Goal: Contribute content: Contribute content

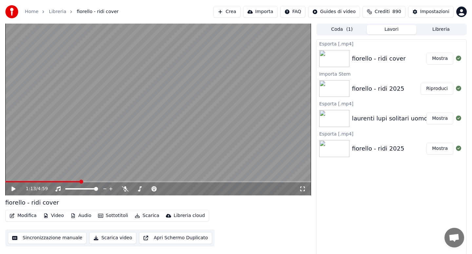
click at [366, 119] on div "laurenti lupi solitari uomo" at bounding box center [390, 118] width 76 height 9
click at [430, 30] on button "Libreria" at bounding box center [440, 29] width 49 height 9
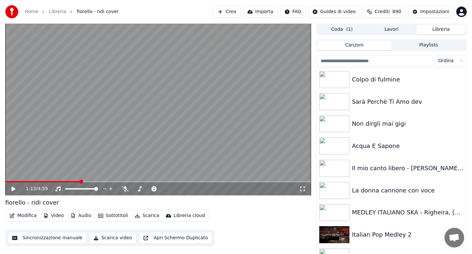
click at [355, 64] on input "search" at bounding box center [374, 61] width 116 height 12
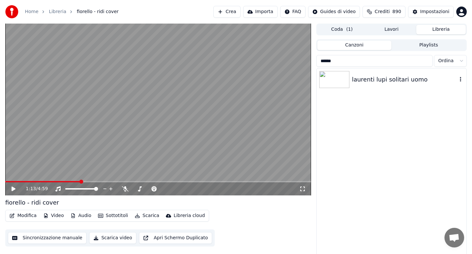
type input "******"
click at [362, 78] on div "laurenti lupi solitari uomo" at bounding box center [404, 79] width 105 height 9
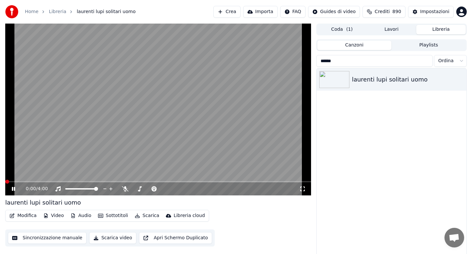
click at [84, 215] on button "Audio" at bounding box center [81, 215] width 26 height 9
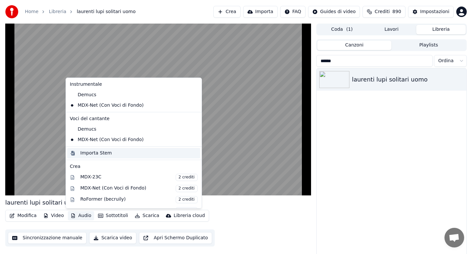
click at [96, 152] on div "Importa Stem" at bounding box center [95, 153] width 31 height 7
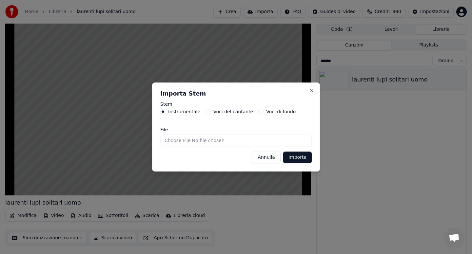
click at [177, 141] on input "File" at bounding box center [235, 141] width 151 height 12
type input "**********"
click at [298, 160] on button "Importa" at bounding box center [297, 158] width 28 height 12
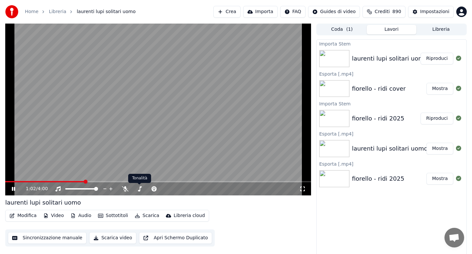
click at [80, 219] on button "Audio" at bounding box center [81, 215] width 26 height 9
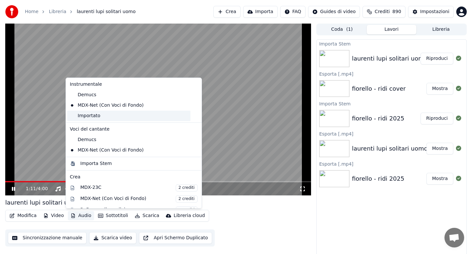
click at [90, 117] on div "Importato" at bounding box center [128, 116] width 123 height 10
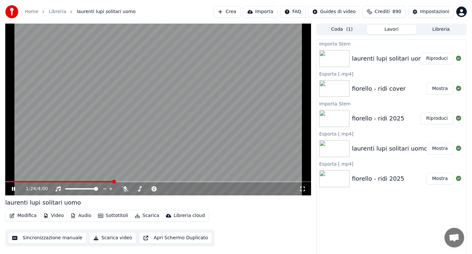
click at [14, 189] on icon at bounding box center [13, 189] width 3 height 4
click at [29, 216] on button "Modifica" at bounding box center [23, 215] width 32 height 9
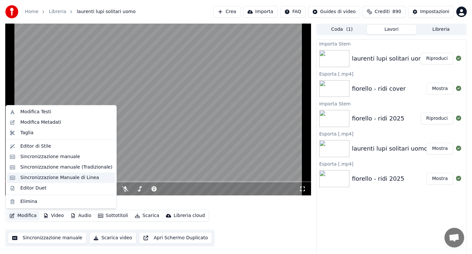
click at [45, 176] on div "Sincronizzazione Manuale di Linea" at bounding box center [59, 178] width 79 height 7
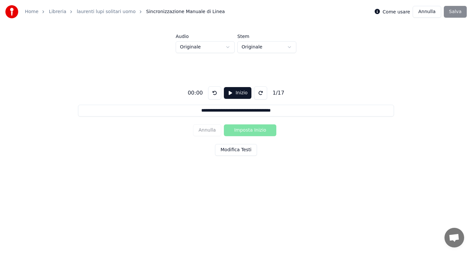
click at [229, 47] on html "**********" at bounding box center [236, 98] width 472 height 197
click at [226, 149] on button "Modifica Testi" at bounding box center [236, 150] width 42 height 12
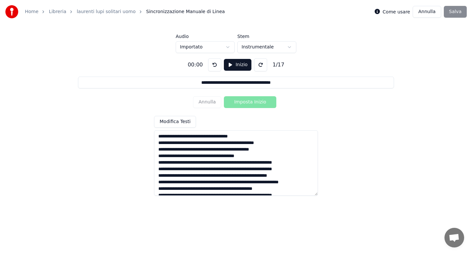
click at [201, 137] on textarea at bounding box center [236, 163] width 164 height 66
type input "**********"
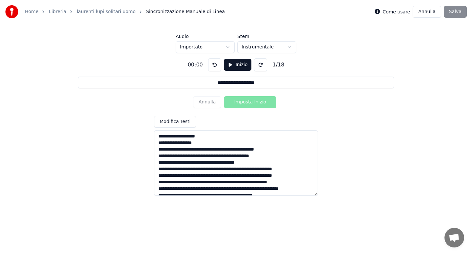
click at [206, 151] on textarea at bounding box center [236, 163] width 164 height 66
click at [219, 151] on textarea at bounding box center [236, 163] width 164 height 66
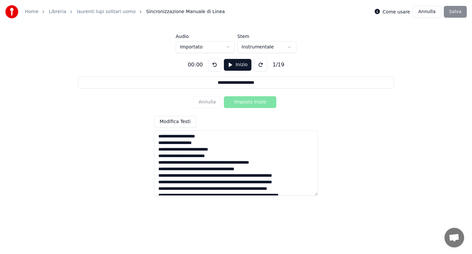
click at [224, 163] on textarea at bounding box center [236, 163] width 164 height 66
click at [202, 176] on textarea at bounding box center [236, 163] width 164 height 66
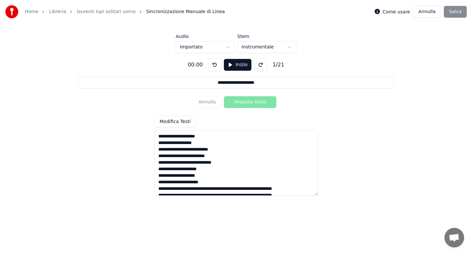
click at [232, 190] on textarea at bounding box center [236, 163] width 164 height 66
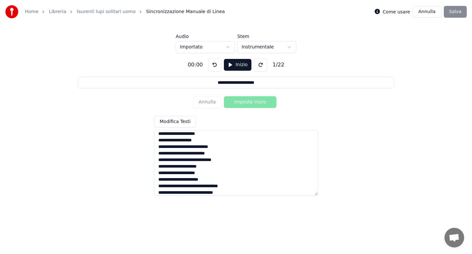
scroll to position [39, 0]
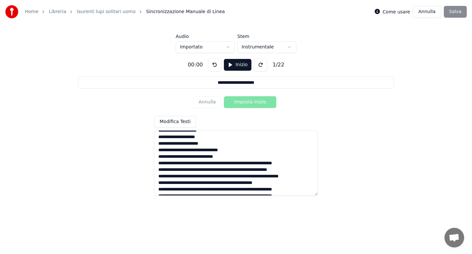
click at [216, 163] on textarea at bounding box center [236, 163] width 164 height 66
click at [200, 171] on textarea at bounding box center [236, 163] width 164 height 66
click at [197, 177] on textarea at bounding box center [236, 163] width 164 height 66
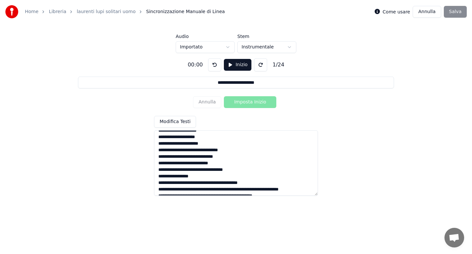
click at [209, 181] on textarea at bounding box center [236, 163] width 164 height 66
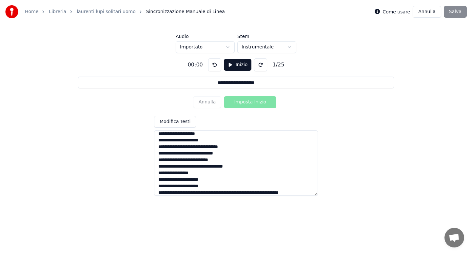
scroll to position [78, 0]
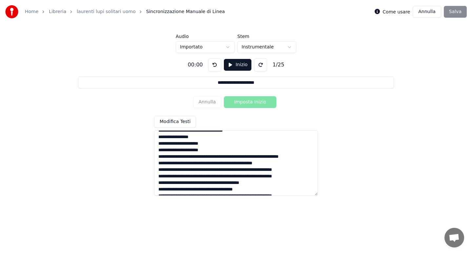
click at [209, 157] on textarea at bounding box center [236, 163] width 164 height 66
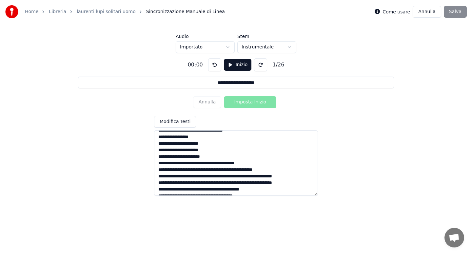
click at [203, 163] on textarea at bounding box center [236, 163] width 164 height 66
click at [185, 169] on textarea at bounding box center [236, 163] width 164 height 66
click at [195, 171] on textarea at bounding box center [236, 163] width 164 height 66
click at [157, 176] on textarea at bounding box center [236, 163] width 164 height 66
click at [229, 171] on textarea at bounding box center [236, 163] width 164 height 66
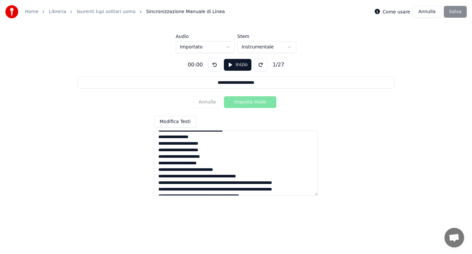
click at [206, 176] on textarea at bounding box center [236, 163] width 164 height 66
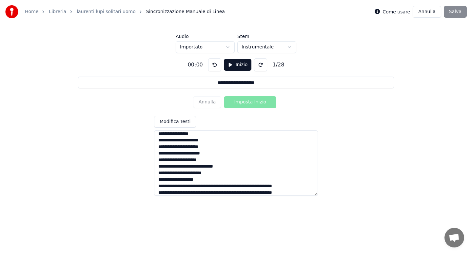
scroll to position [117, 0]
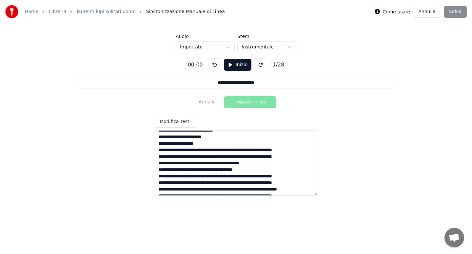
click at [231, 150] on textarea at bounding box center [236, 163] width 164 height 66
click at [215, 163] on textarea at bounding box center [236, 163] width 164 height 66
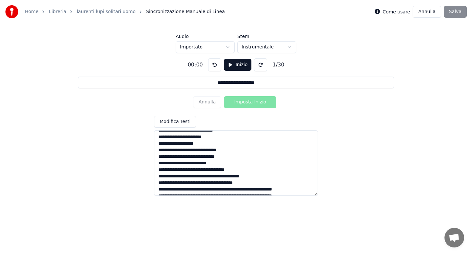
click at [210, 178] on textarea at bounding box center [236, 163] width 164 height 66
click at [211, 190] on textarea at bounding box center [236, 163] width 164 height 66
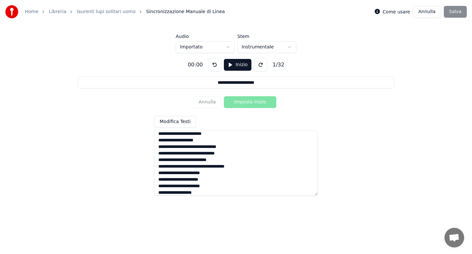
scroll to position [150, 0]
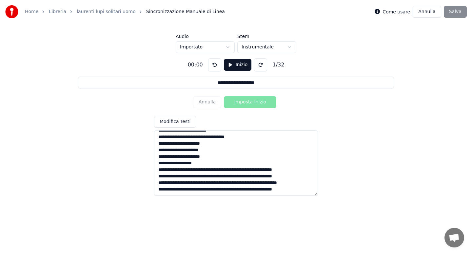
click at [231, 171] on textarea at bounding box center [236, 163] width 164 height 66
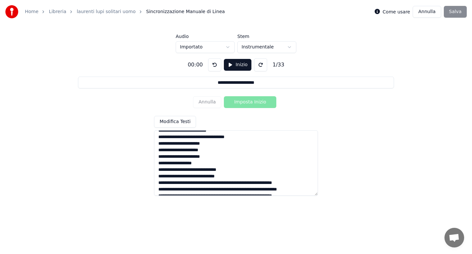
click at [215, 183] on textarea at bounding box center [236, 163] width 164 height 66
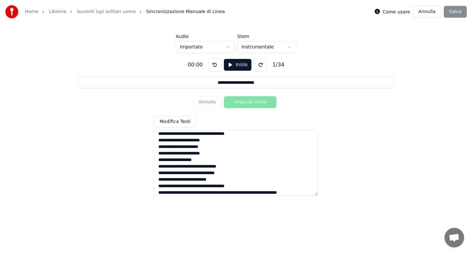
scroll to position [163, 0]
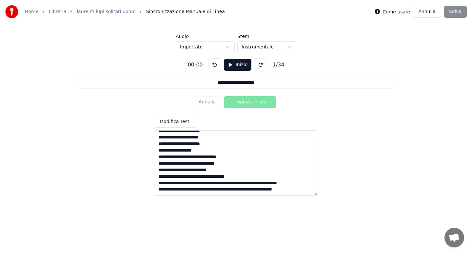
click at [224, 185] on textarea at bounding box center [236, 163] width 164 height 66
click at [240, 184] on textarea at bounding box center [236, 163] width 164 height 66
click at [238, 187] on textarea at bounding box center [236, 163] width 164 height 66
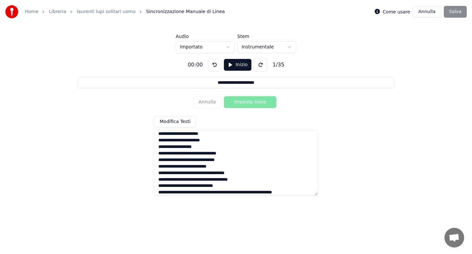
click at [215, 192] on textarea at bounding box center [236, 163] width 164 height 66
click at [234, 187] on textarea at bounding box center [236, 163] width 164 height 66
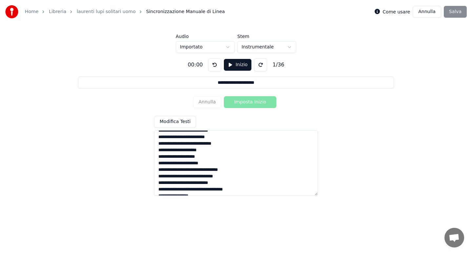
scroll to position [0, 0]
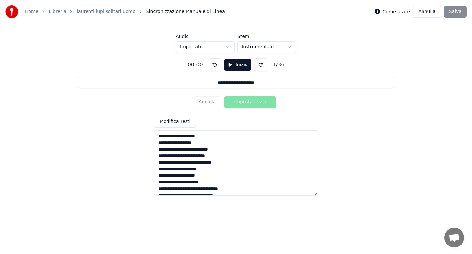
type textarea "**********"
click at [232, 66] on button "Inizio" at bounding box center [238, 65] width 28 height 12
click at [241, 103] on button "Imposta Inizio" at bounding box center [250, 102] width 52 height 12
click at [241, 103] on button "Imposta Fine" at bounding box center [250, 102] width 52 height 12
click at [241, 103] on button "Imposta Inizio" at bounding box center [250, 102] width 52 height 12
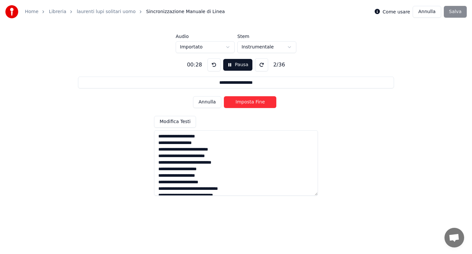
click at [241, 103] on button "Imposta Fine" at bounding box center [250, 102] width 52 height 12
click at [241, 103] on button "Imposta Inizio" at bounding box center [250, 102] width 52 height 12
click at [241, 103] on button "Imposta Fine" at bounding box center [250, 102] width 52 height 12
click at [241, 103] on button "Imposta Inizio" at bounding box center [250, 102] width 52 height 12
click at [241, 103] on button "Imposta Fine" at bounding box center [250, 102] width 52 height 12
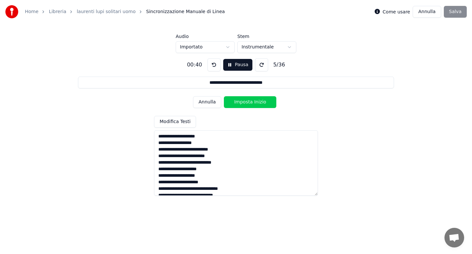
click at [241, 103] on button "Imposta Inizio" at bounding box center [250, 102] width 52 height 12
click at [241, 103] on button "Imposta Fine" at bounding box center [250, 102] width 52 height 12
click at [241, 103] on button "Imposta Inizio" at bounding box center [250, 102] width 52 height 12
click at [241, 103] on button "Imposta Fine" at bounding box center [250, 102] width 52 height 12
click at [241, 103] on button "Imposta Inizio" at bounding box center [250, 102] width 52 height 12
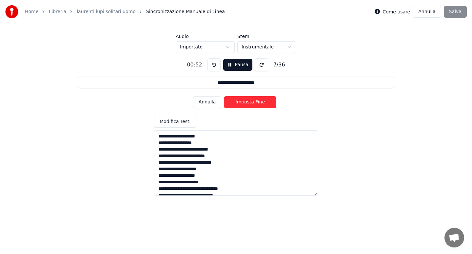
click at [241, 103] on button "Imposta Fine" at bounding box center [250, 102] width 52 height 12
click at [241, 103] on button "Imposta Inizio" at bounding box center [250, 102] width 52 height 12
click at [241, 103] on button "Imposta Fine" at bounding box center [250, 102] width 52 height 12
click at [241, 103] on button "Imposta Inizio" at bounding box center [250, 102] width 52 height 12
click at [241, 103] on button "Imposta Fine" at bounding box center [250, 102] width 52 height 12
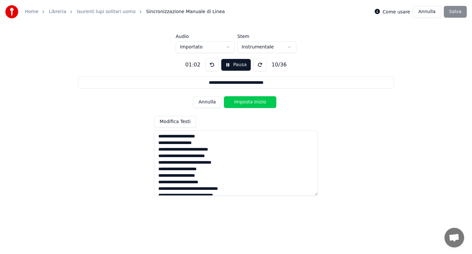
click at [241, 103] on button "Imposta Inizio" at bounding box center [250, 102] width 52 height 12
click at [241, 103] on button "Imposta Fine" at bounding box center [250, 102] width 52 height 12
click at [241, 103] on button "Imposta Inizio" at bounding box center [250, 102] width 52 height 12
click at [241, 103] on button "Imposta Fine" at bounding box center [250, 102] width 52 height 12
click at [241, 103] on button "Imposta Inizio" at bounding box center [250, 102] width 52 height 12
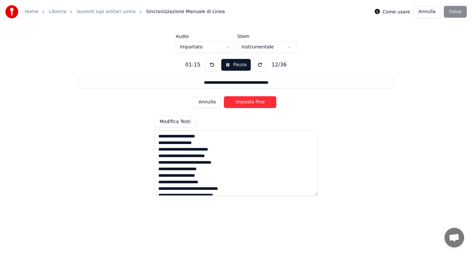
click at [241, 103] on button "Imposta Fine" at bounding box center [250, 102] width 52 height 12
click at [241, 103] on button "Imposta Inizio" at bounding box center [250, 102] width 52 height 12
click at [241, 103] on button "Imposta Fine" at bounding box center [250, 102] width 52 height 12
click at [241, 103] on button "Imposta Inizio" at bounding box center [250, 102] width 52 height 12
click at [241, 103] on button "Imposta Fine" at bounding box center [250, 102] width 52 height 12
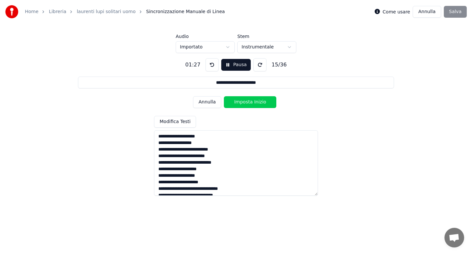
click at [241, 103] on button "Imposta Inizio" at bounding box center [250, 102] width 52 height 12
click at [241, 103] on button "Imposta Fine" at bounding box center [250, 102] width 52 height 12
click at [241, 103] on button "Imposta Inizio" at bounding box center [250, 102] width 52 height 12
click at [241, 103] on button "Imposta Fine" at bounding box center [250, 102] width 52 height 12
click at [241, 103] on button "Imposta Inizio" at bounding box center [250, 102] width 52 height 12
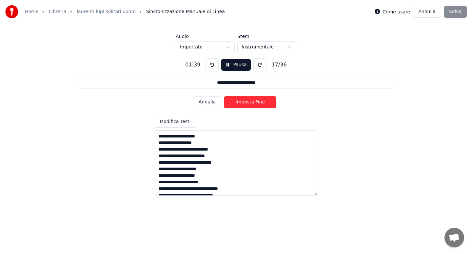
click at [241, 103] on button "Imposta Fine" at bounding box center [250, 102] width 52 height 12
click at [241, 103] on button "Imposta Inizio" at bounding box center [250, 102] width 52 height 12
click at [241, 103] on button "Imposta Fine" at bounding box center [250, 102] width 52 height 12
click at [241, 103] on button "Imposta Inizio" at bounding box center [250, 102] width 52 height 12
click at [241, 103] on button "Imposta Fine" at bounding box center [250, 102] width 52 height 12
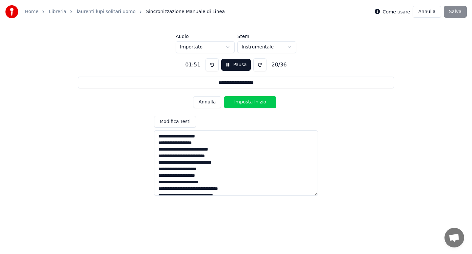
click at [241, 103] on button "Imposta Inizio" at bounding box center [250, 102] width 52 height 12
click at [241, 103] on button "Imposta Fine" at bounding box center [250, 102] width 52 height 12
click at [241, 103] on button "Imposta Inizio" at bounding box center [250, 102] width 52 height 12
click at [241, 103] on button "Imposta Fine" at bounding box center [250, 102] width 52 height 12
click at [241, 103] on button "Imposta Inizio" at bounding box center [250, 102] width 52 height 12
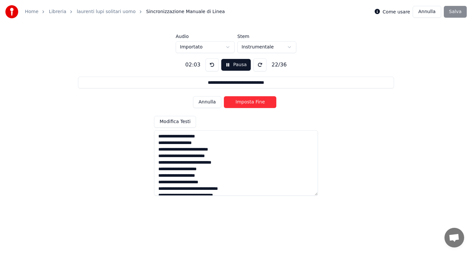
click at [241, 103] on button "Imposta Fine" at bounding box center [250, 102] width 52 height 12
click at [241, 103] on button "Imposta Inizio" at bounding box center [250, 102] width 52 height 12
click at [241, 103] on button "Imposta Fine" at bounding box center [250, 102] width 52 height 12
click at [241, 103] on button "Imposta Inizio" at bounding box center [250, 102] width 52 height 12
click at [241, 103] on button "Imposta Fine" at bounding box center [250, 102] width 52 height 12
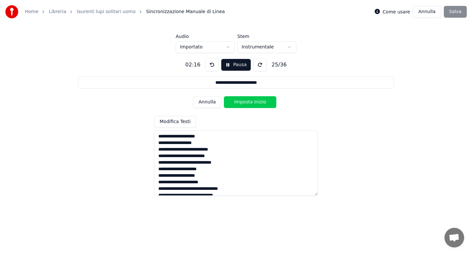
click at [241, 103] on button "Imposta Inizio" at bounding box center [250, 102] width 52 height 12
click at [241, 103] on button "Imposta Fine" at bounding box center [250, 102] width 52 height 12
click at [241, 103] on button "Imposta Inizio" at bounding box center [250, 102] width 52 height 12
click at [241, 103] on button "Imposta Fine" at bounding box center [250, 102] width 52 height 12
click at [241, 103] on button "Imposta Inizio" at bounding box center [250, 102] width 52 height 12
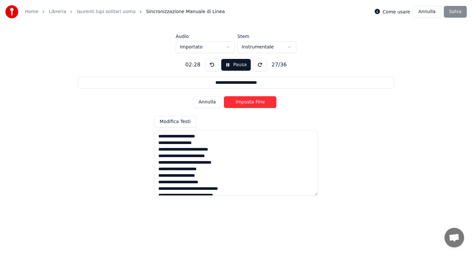
click at [241, 103] on button "Imposta Fine" at bounding box center [250, 102] width 52 height 12
click at [241, 103] on button "Imposta Inizio" at bounding box center [250, 102] width 52 height 12
click at [241, 103] on button "Imposta Fine" at bounding box center [250, 102] width 52 height 12
click at [241, 103] on button "Imposta Inizio" at bounding box center [250, 102] width 52 height 12
click at [241, 103] on button "Imposta Fine" at bounding box center [250, 102] width 52 height 12
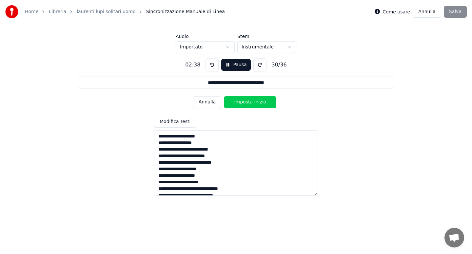
click at [241, 103] on button "Imposta Inizio" at bounding box center [250, 102] width 52 height 12
click at [241, 103] on button "Imposta Fine" at bounding box center [250, 102] width 52 height 12
click at [241, 103] on button "Imposta Inizio" at bounding box center [250, 102] width 52 height 12
click at [241, 103] on button "Imposta Fine" at bounding box center [250, 102] width 52 height 12
click at [241, 103] on button "Imposta Inizio" at bounding box center [250, 102] width 52 height 12
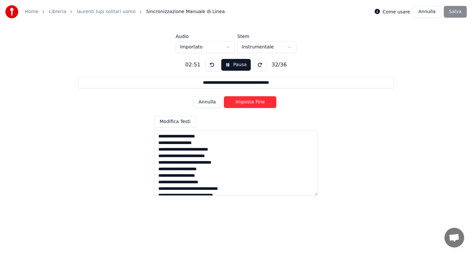
click at [241, 103] on button "Imposta Fine" at bounding box center [250, 102] width 52 height 12
click at [241, 103] on button "Imposta Inizio" at bounding box center [250, 102] width 52 height 12
click at [241, 103] on button "Imposta Fine" at bounding box center [250, 102] width 52 height 12
click at [241, 103] on button "Imposta Inizio" at bounding box center [250, 102] width 52 height 12
click at [241, 103] on button "Imposta Fine" at bounding box center [250, 102] width 52 height 12
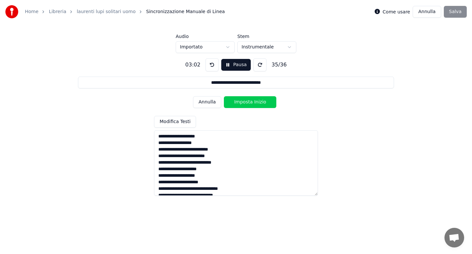
click at [241, 103] on button "Imposta Inizio" at bounding box center [250, 102] width 52 height 12
click at [241, 103] on button "Imposta Fine" at bounding box center [250, 102] width 52 height 12
type input "**********"
click at [241, 103] on button "Imposta Inizio" at bounding box center [250, 102] width 52 height 12
click at [241, 103] on button "Imposta Fine" at bounding box center [250, 102] width 52 height 12
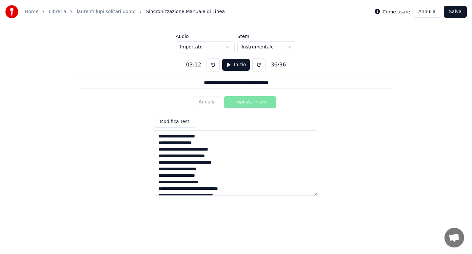
click at [452, 13] on button "Salva" at bounding box center [455, 12] width 23 height 12
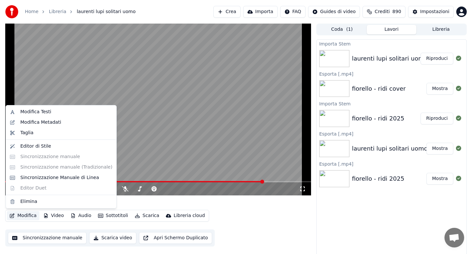
click at [28, 216] on button "Modifica" at bounding box center [23, 215] width 32 height 9
click at [52, 121] on div "Modifica Metadati" at bounding box center [40, 122] width 41 height 7
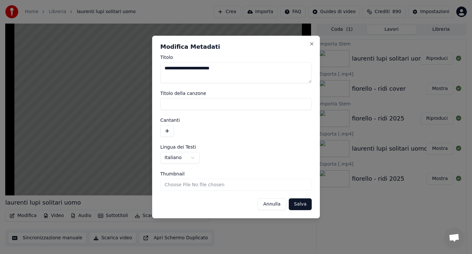
drag, startPoint x: 181, startPoint y: 69, endPoint x: 162, endPoint y: 68, distance: 19.0
click at [162, 68] on textarea "**********" at bounding box center [235, 72] width 151 height 21
click at [206, 68] on textarea "**********" at bounding box center [235, 72] width 151 height 21
type textarea "**********"
click at [304, 205] on button "Salva" at bounding box center [300, 205] width 23 height 12
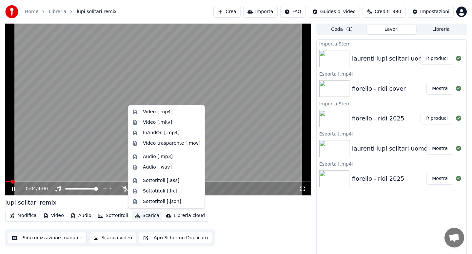
click at [148, 216] on button "Scarica" at bounding box center [147, 215] width 30 height 9
click at [153, 112] on div "Video [.mp4]" at bounding box center [157, 112] width 29 height 7
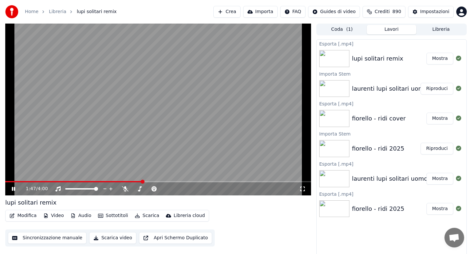
click at [427, 30] on button "Libreria" at bounding box center [440, 29] width 49 height 9
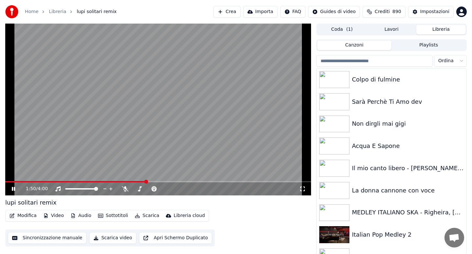
click at [361, 61] on input "search" at bounding box center [374, 61] width 116 height 12
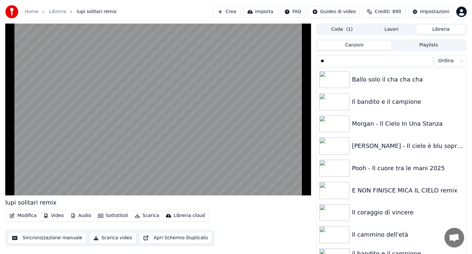
type input "*"
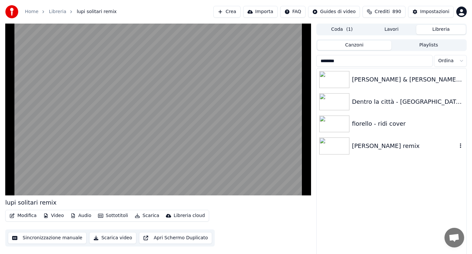
type input "********"
click at [382, 143] on div "[PERSON_NAME] remix" at bounding box center [404, 146] width 105 height 9
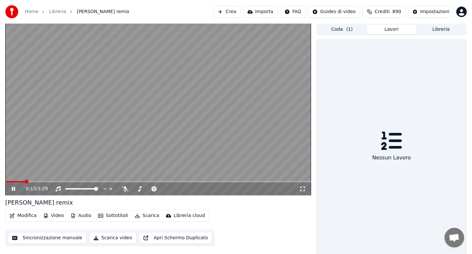
click at [388, 28] on button "Lavori" at bounding box center [391, 29] width 49 height 9
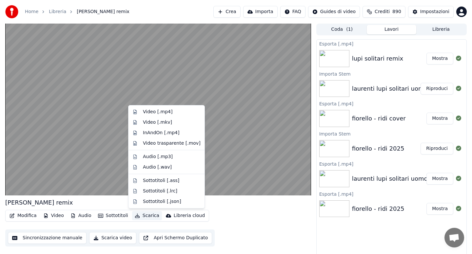
click at [142, 215] on button "Scarica" at bounding box center [147, 215] width 30 height 9
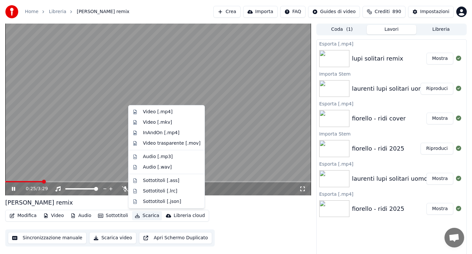
click at [114, 167] on video at bounding box center [158, 110] width 306 height 172
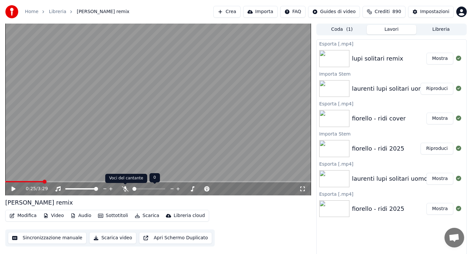
click at [125, 190] on icon at bounding box center [125, 188] width 7 height 5
click at [13, 188] on icon at bounding box center [13, 189] width 4 height 5
click at [36, 181] on span at bounding box center [25, 181] width 41 height 1
click at [144, 218] on button "Scarica" at bounding box center [147, 215] width 30 height 9
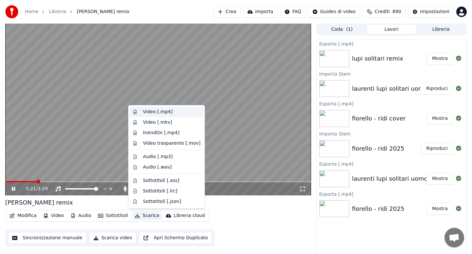
click at [158, 111] on div "Video [.mp4]" at bounding box center [157, 112] width 29 height 7
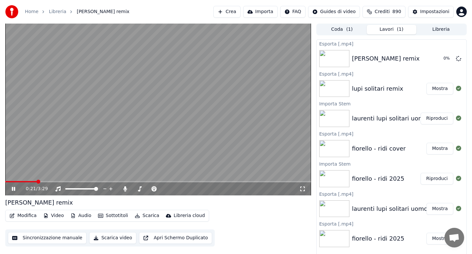
click at [437, 30] on button "Libreria" at bounding box center [440, 29] width 49 height 9
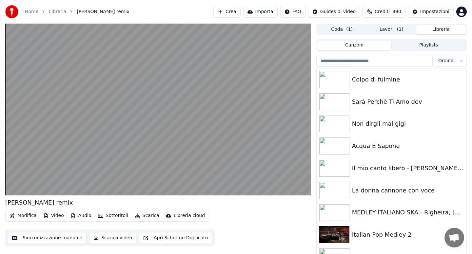
click at [358, 61] on input "search" at bounding box center [374, 61] width 116 height 12
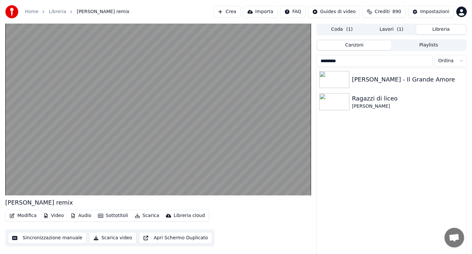
click at [347, 63] on input "********" at bounding box center [374, 61] width 116 height 12
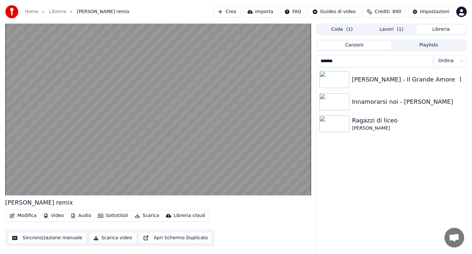
type input "*******"
click at [356, 81] on div "[PERSON_NAME] - Il Grande Amore" at bounding box center [404, 79] width 105 height 9
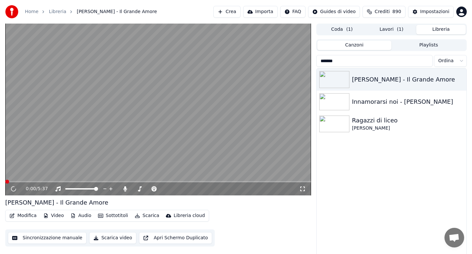
click at [28, 181] on span at bounding box center [158, 181] width 306 height 1
click at [11, 181] on span at bounding box center [158, 181] width 306 height 1
click at [145, 217] on button "Scarica" at bounding box center [147, 215] width 30 height 9
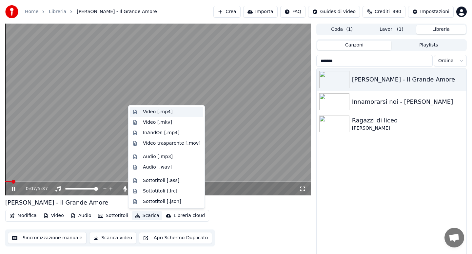
click at [148, 114] on div "Video [.mp4]" at bounding box center [157, 112] width 29 height 7
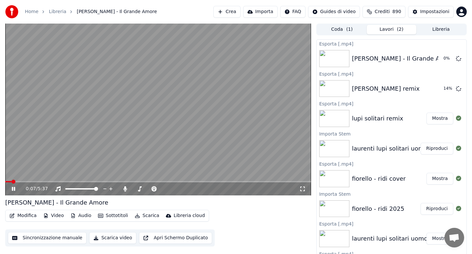
click at [68, 134] on video at bounding box center [158, 110] width 306 height 172
